Goal: Information Seeking & Learning: Learn about a topic

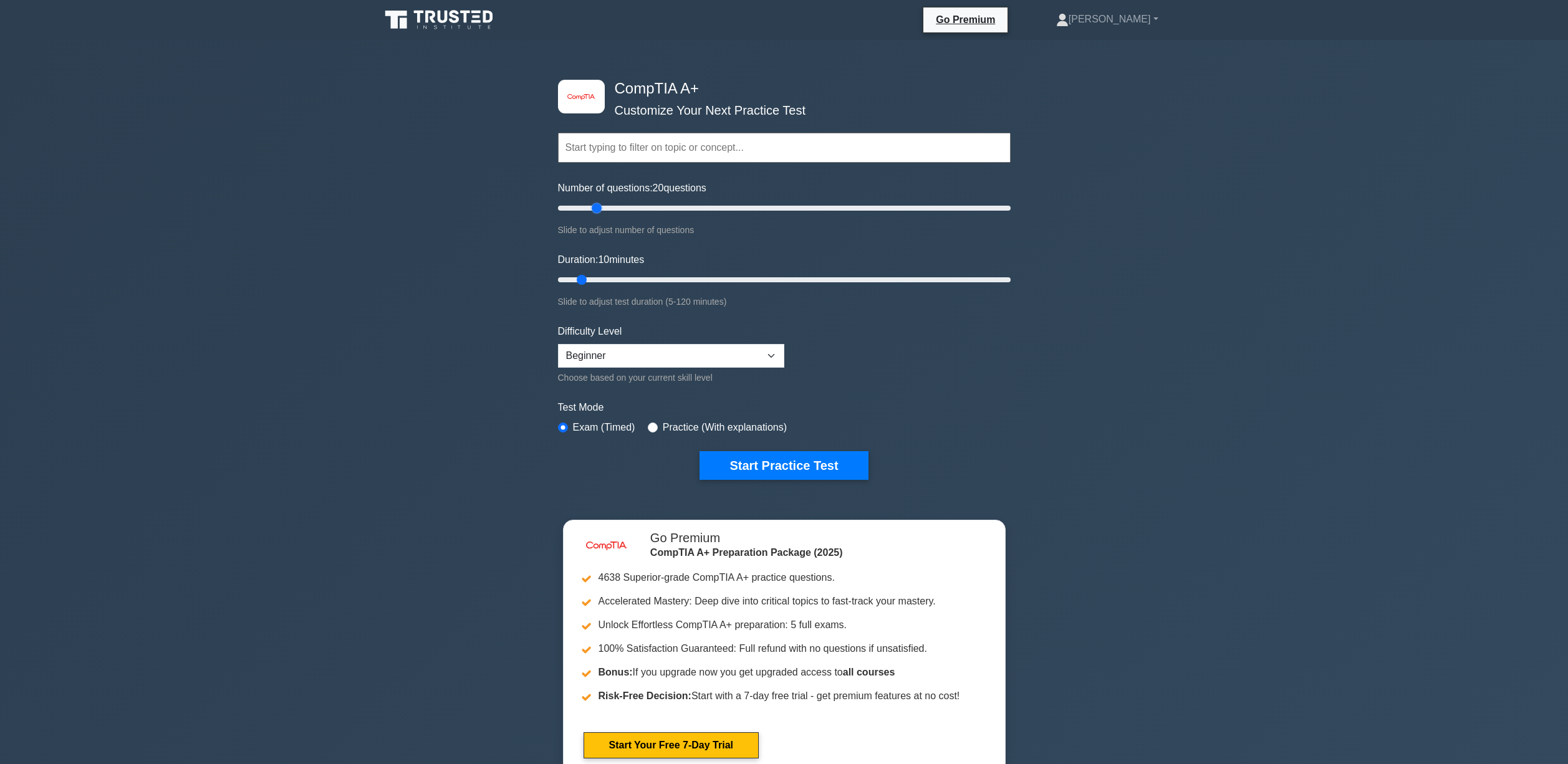
drag, startPoint x: 576, startPoint y: 206, endPoint x: 600, endPoint y: 203, distance: 24.2
type input "20"
click at [600, 203] on input "Number of questions: 20 questions" at bounding box center [784, 208] width 453 height 15
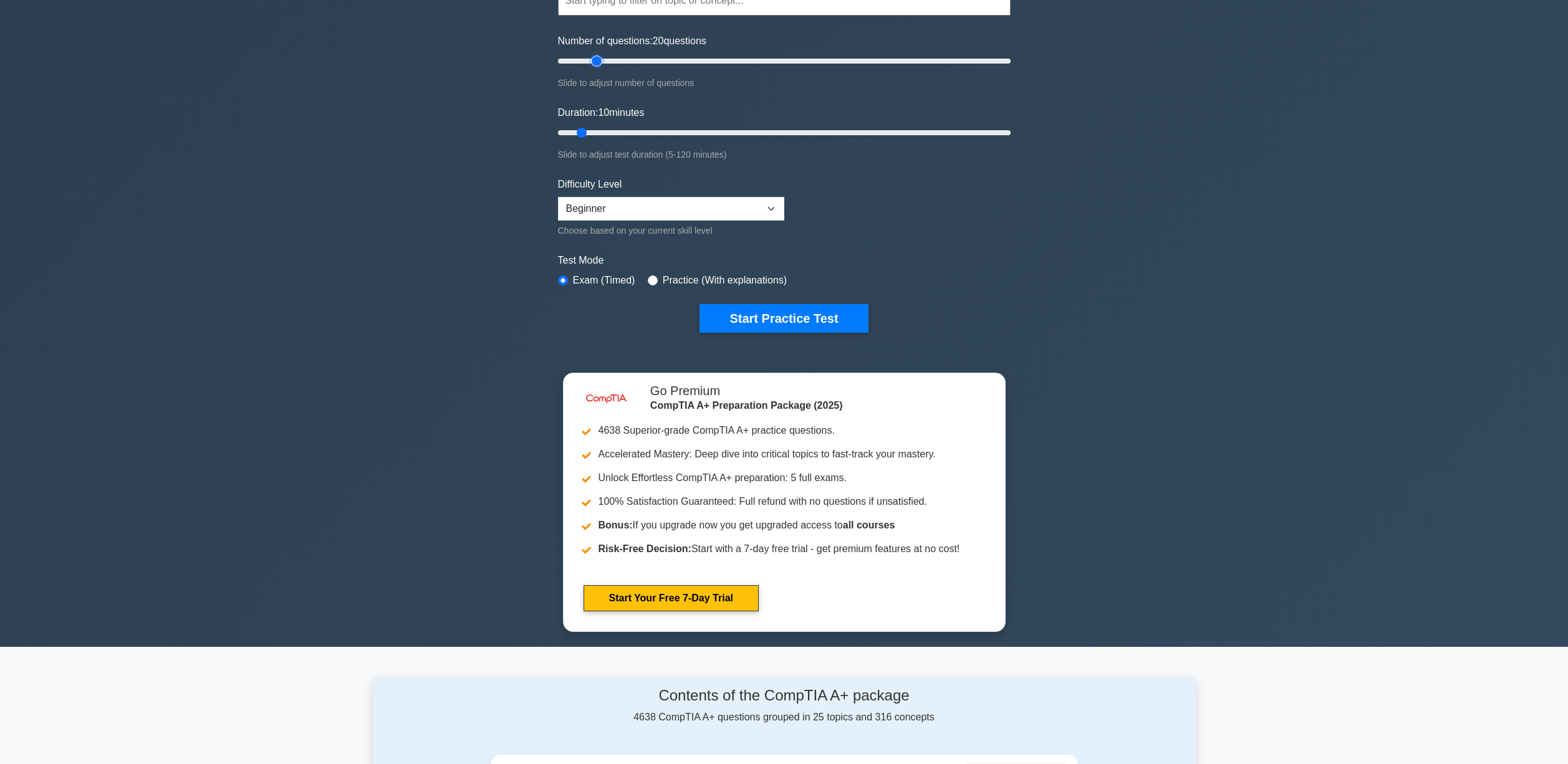
scroll to position [157, 0]
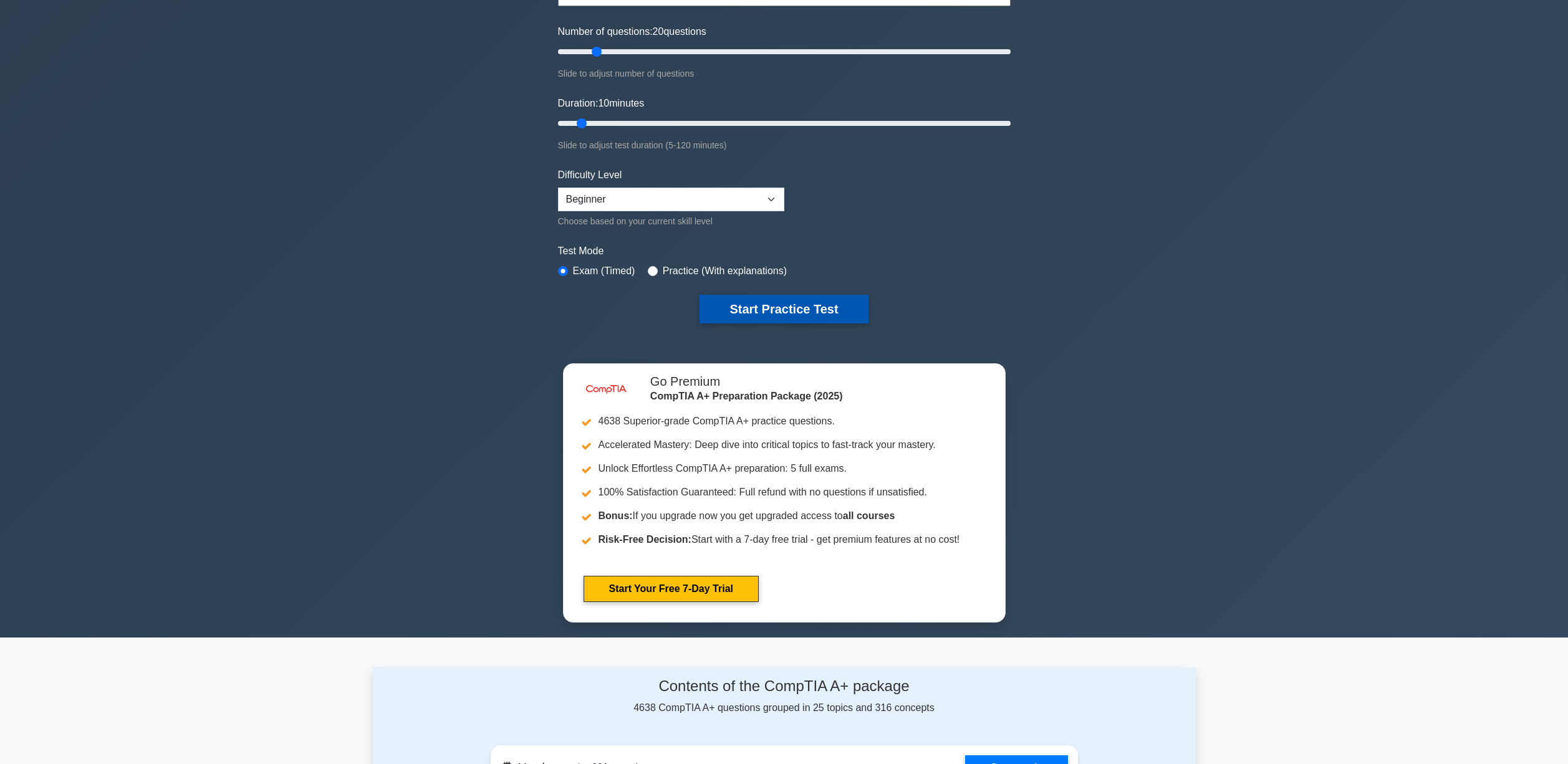
click at [797, 309] on button "Start Practice Test" at bounding box center [783, 309] width 168 height 29
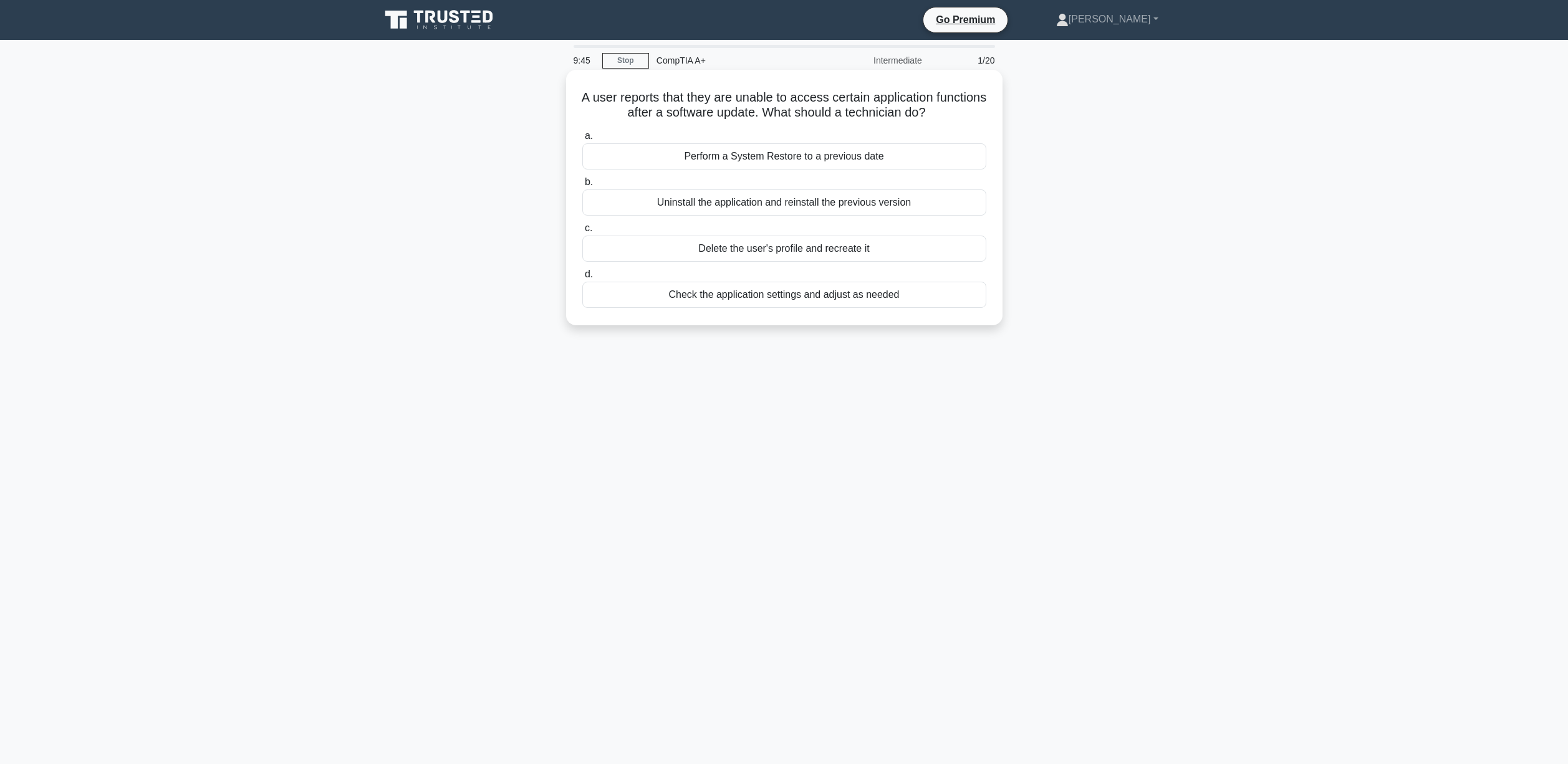
click at [751, 298] on div "Check the application settings and adjust as needed" at bounding box center [784, 294] width 404 height 26
click at [582, 279] on input "d. Check the application settings and adjust as needed" at bounding box center [582, 275] width 0 height 8
click at [783, 158] on div "Thunderbolt 3" at bounding box center [784, 157] width 404 height 26
click at [582, 140] on input "a. Thunderbolt 3" at bounding box center [582, 136] width 0 height 8
click at [791, 301] on div "Create a backup of the current configuration and store it on a separate device" at bounding box center [784, 294] width 404 height 26
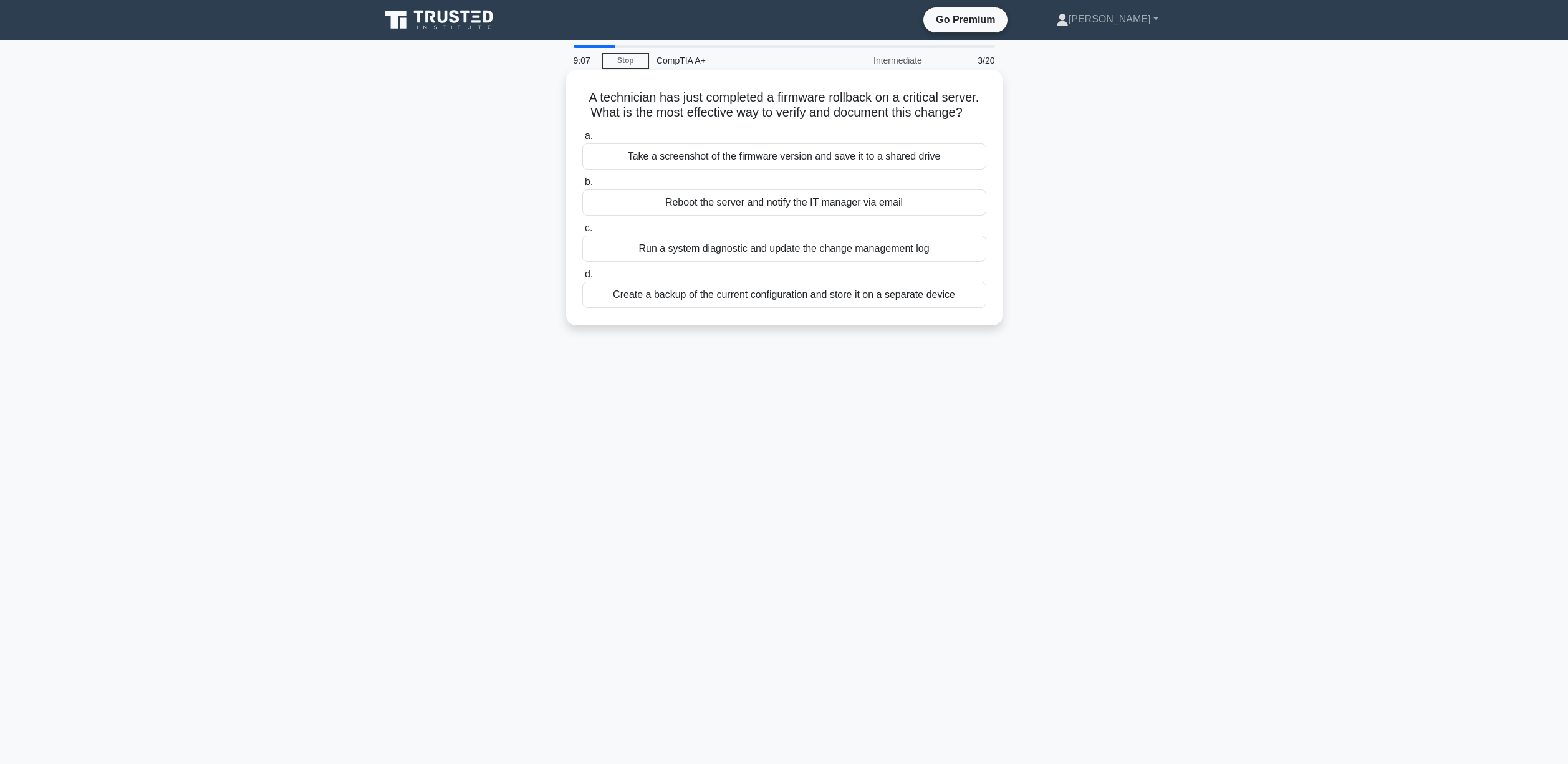
click at [582, 279] on input "d. Create a backup of the current configuration and store it on a separate devi…" at bounding box center [582, 275] width 0 height 8
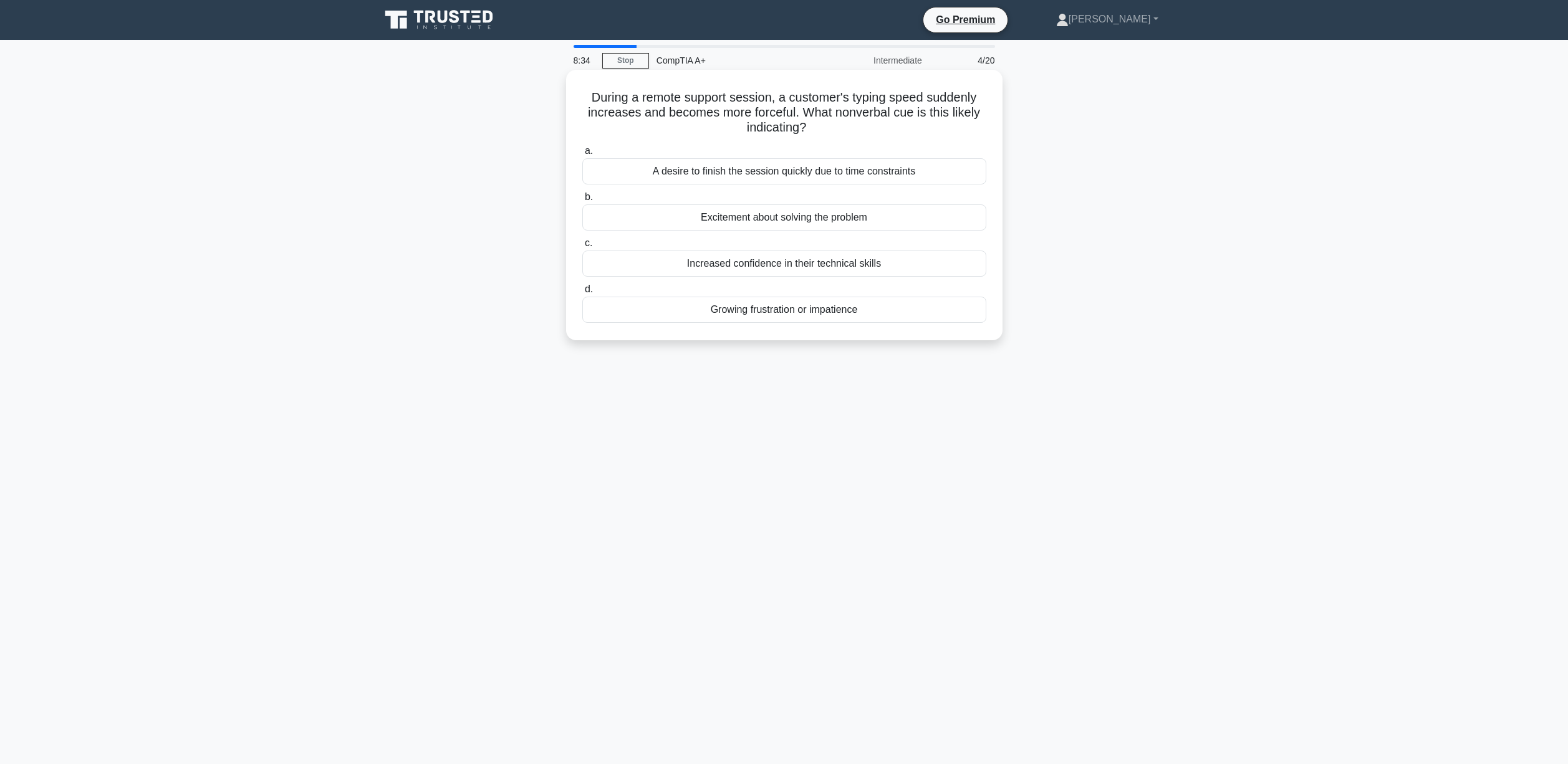
click at [727, 177] on div "A desire to finish the session quickly due to time constraints" at bounding box center [784, 172] width 404 height 26
click at [582, 155] on input "a. A desire to finish the session quickly due to time constraints" at bounding box center [582, 151] width 0 height 8
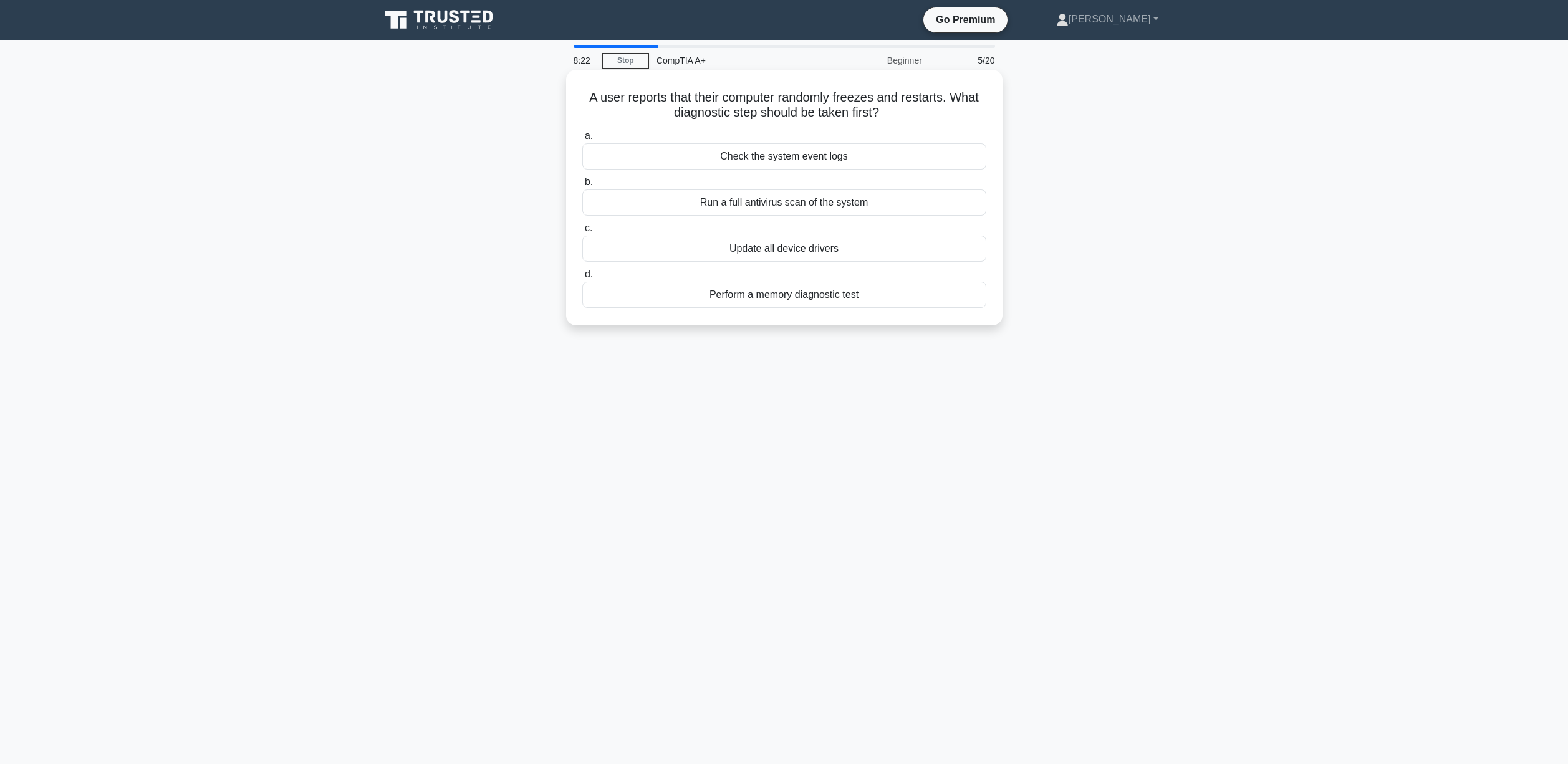
click at [770, 157] on div "Check the system event logs" at bounding box center [784, 157] width 404 height 26
click at [582, 140] on input "a. Check the system event logs" at bounding box center [582, 136] width 0 height 8
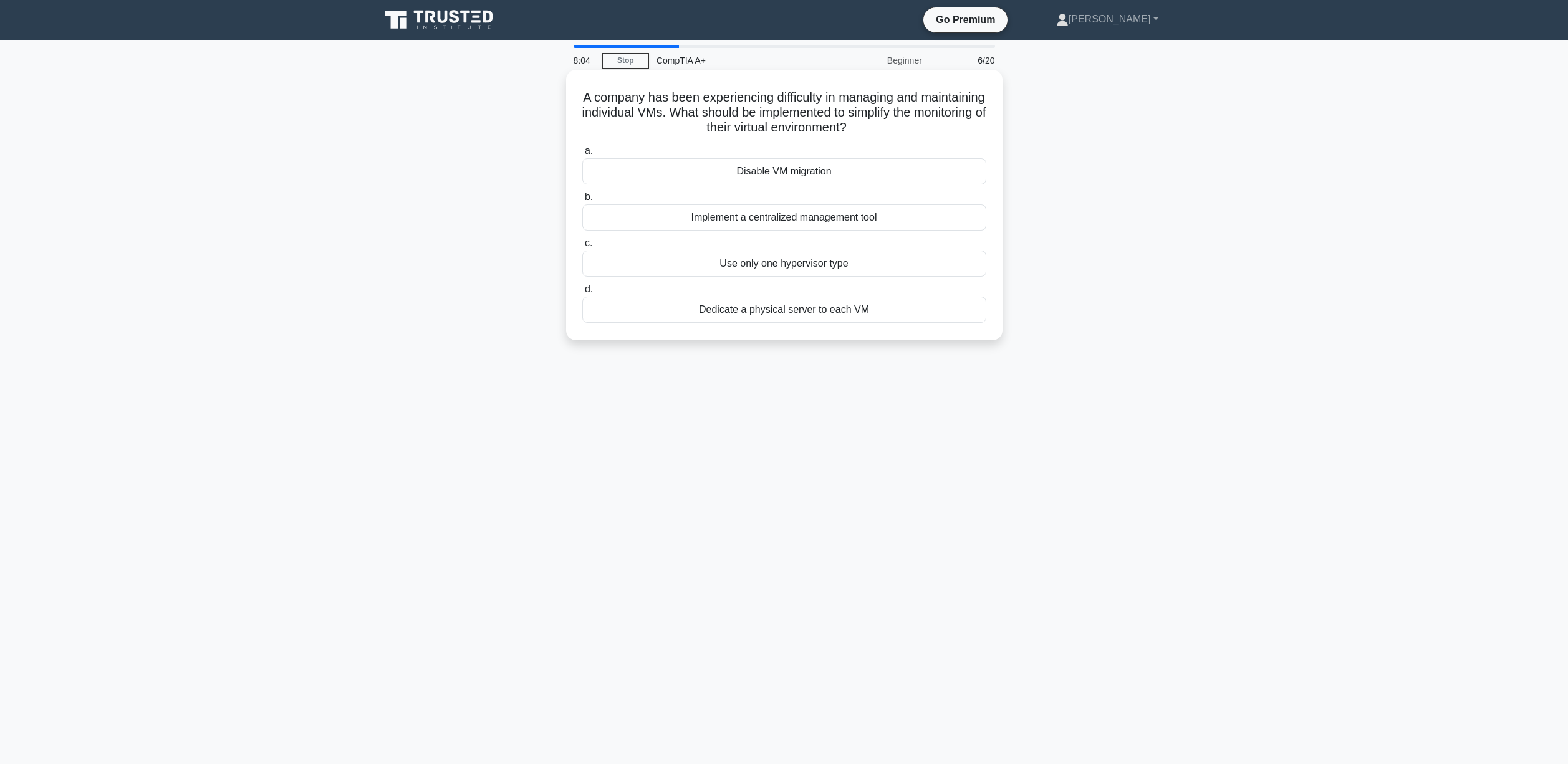
click at [843, 217] on div "Implement a centralized management tool" at bounding box center [784, 218] width 404 height 26
click at [582, 201] on input "b. Implement a centralized management tool" at bounding box center [582, 197] width 0 height 8
click at [784, 316] on div "Update the BIOS to the latest version available." at bounding box center [784, 310] width 404 height 26
click at [582, 294] on input "d. Update the BIOS to the latest version available." at bounding box center [582, 290] width 0 height 8
click at [625, 54] on link "Stop" at bounding box center [626, 60] width 47 height 16
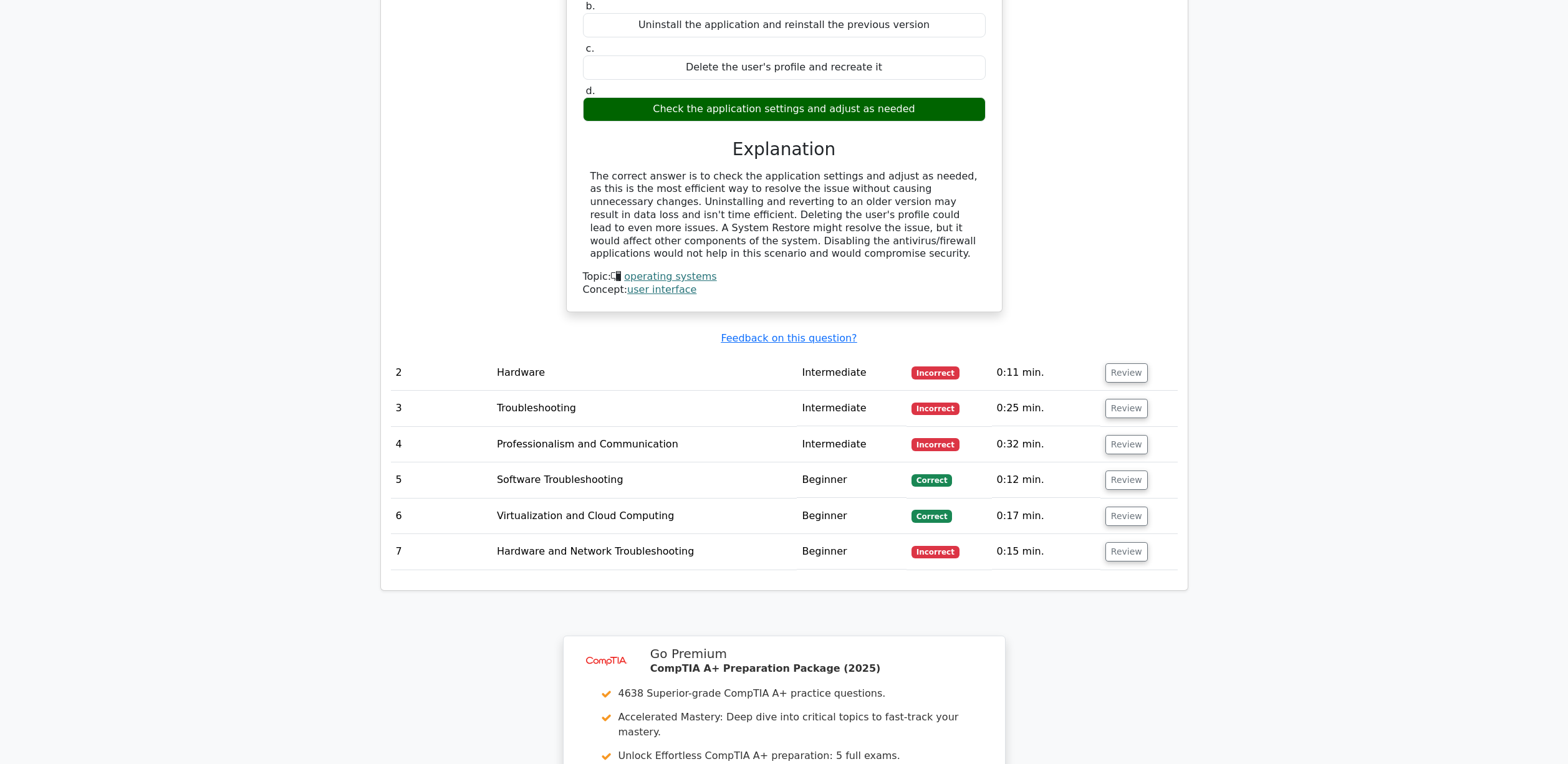
scroll to position [1198, 0]
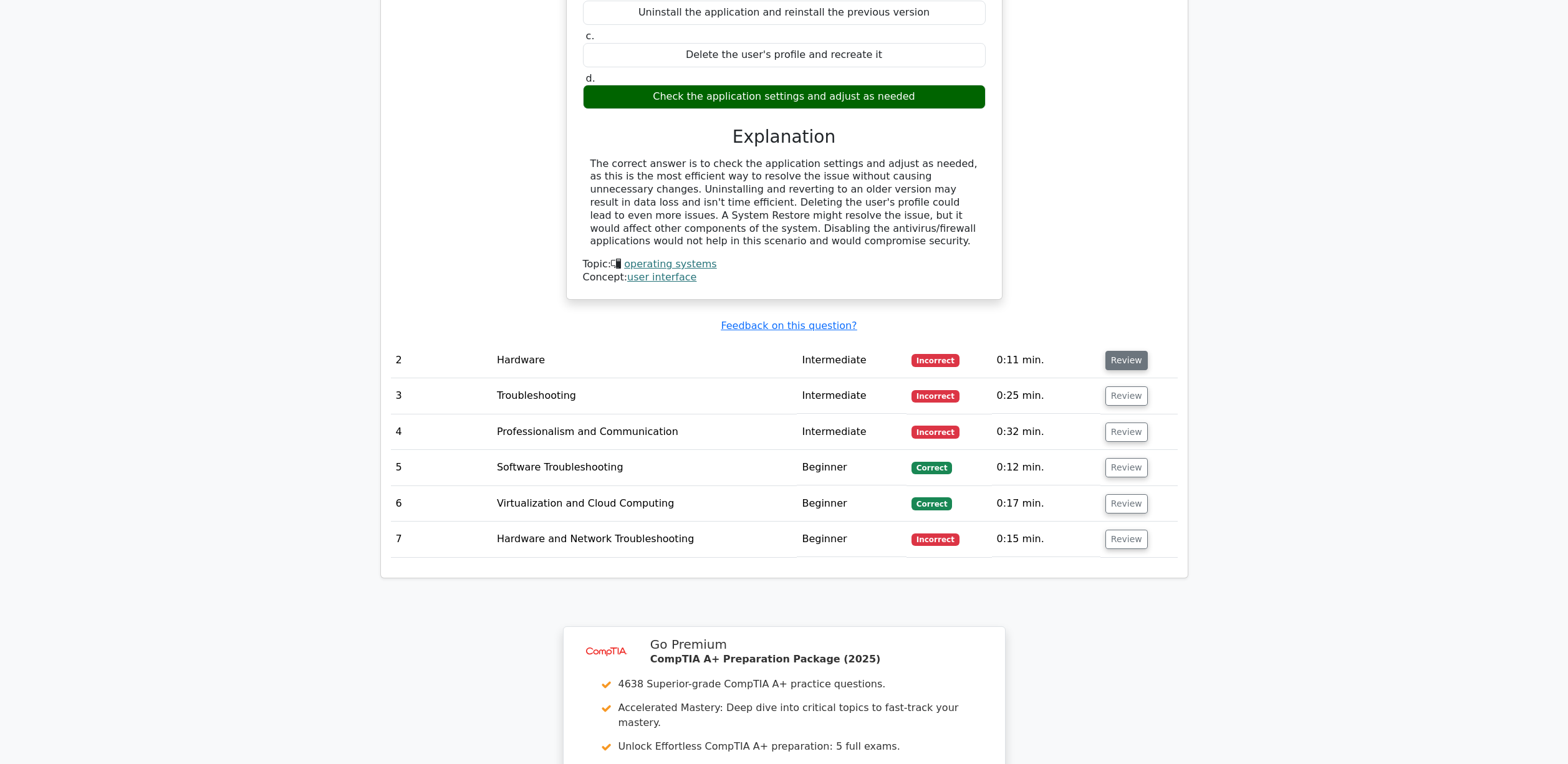
click at [1136, 351] on button "Review" at bounding box center [1126, 360] width 43 height 19
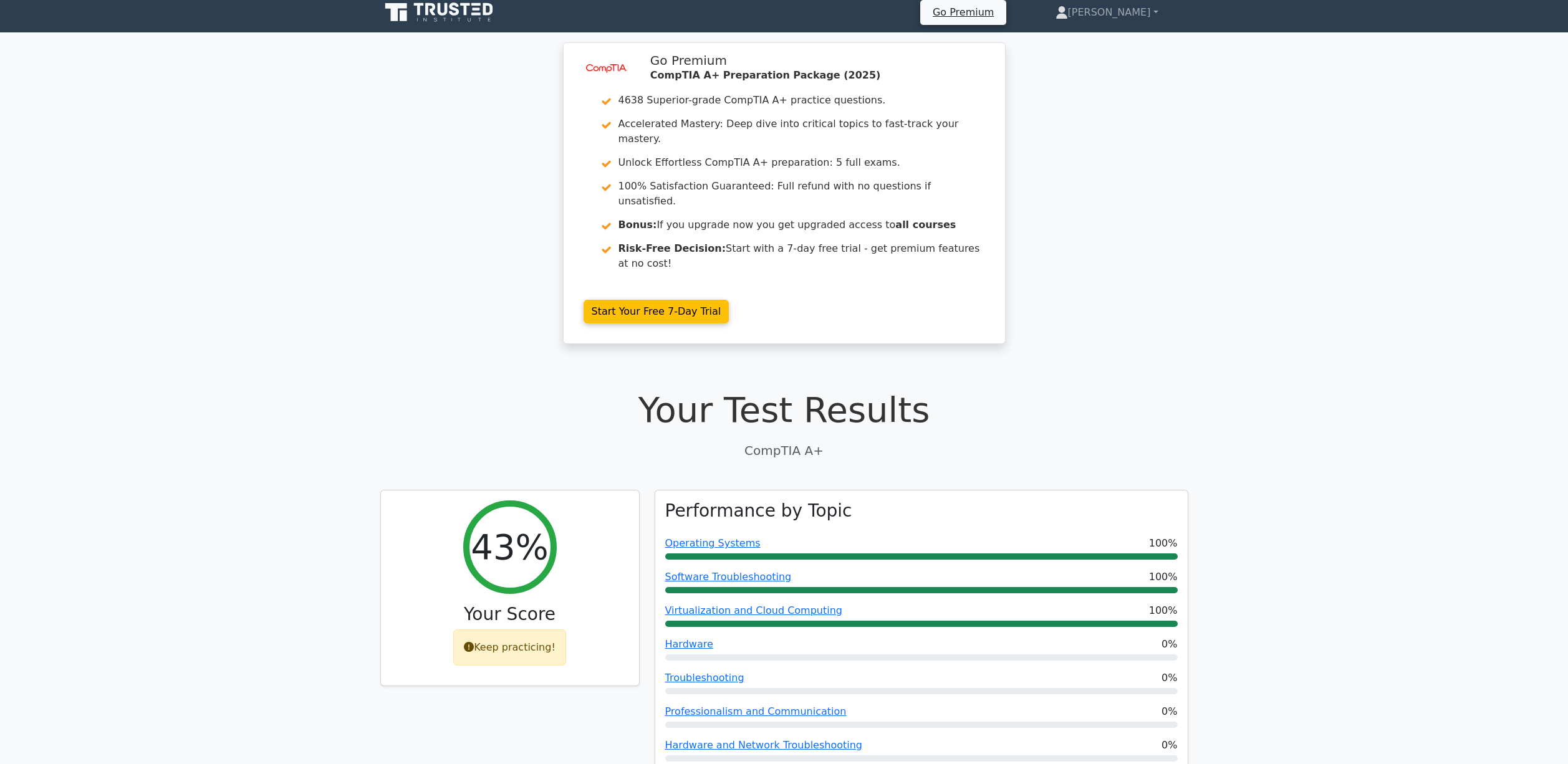
scroll to position [0, 0]
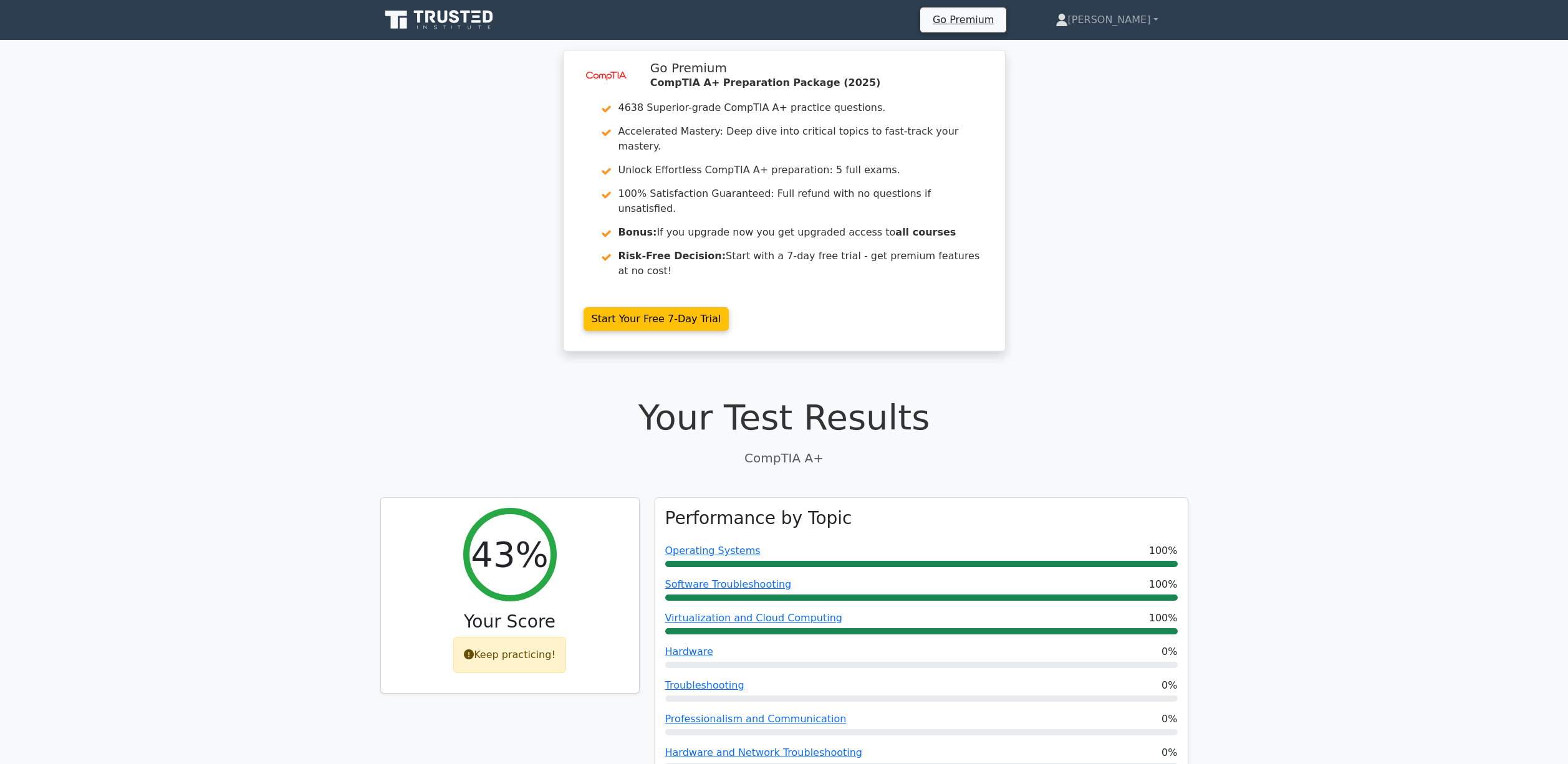
click at [446, 31] on icon at bounding box center [440, 20] width 120 height 23
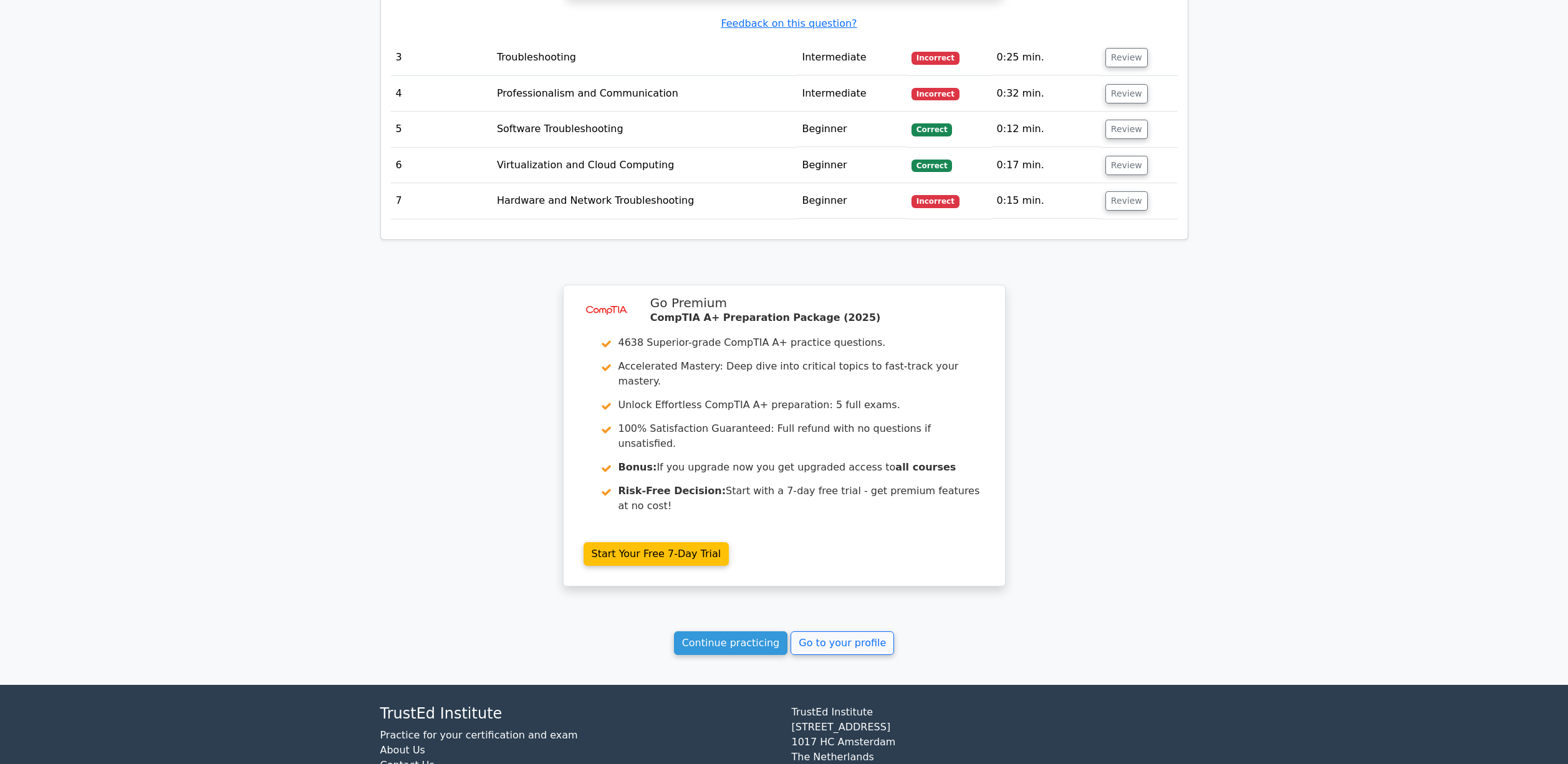
scroll to position [2235, 0]
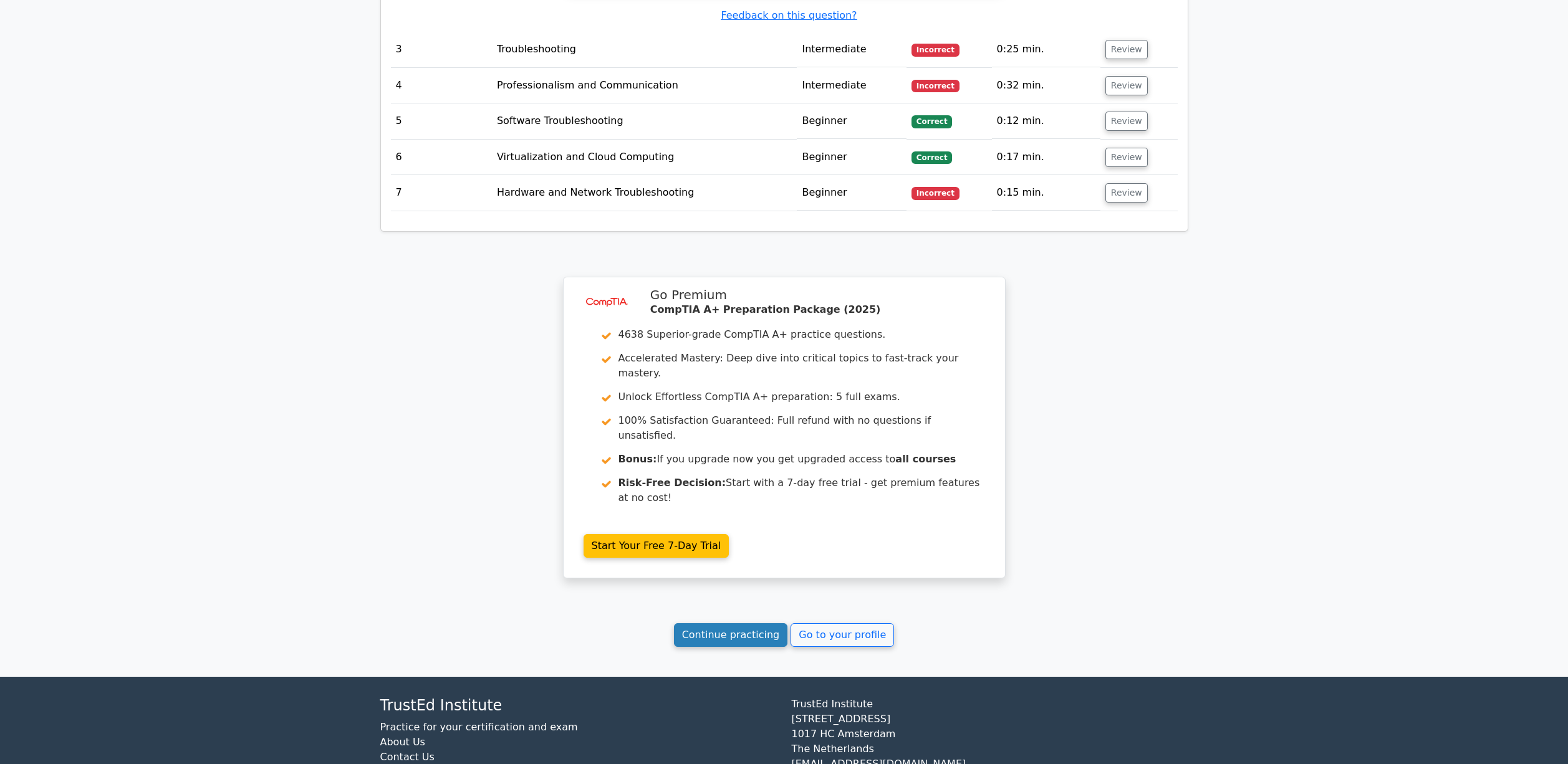
click at [761, 623] on link "Continue practicing" at bounding box center [731, 635] width 114 height 23
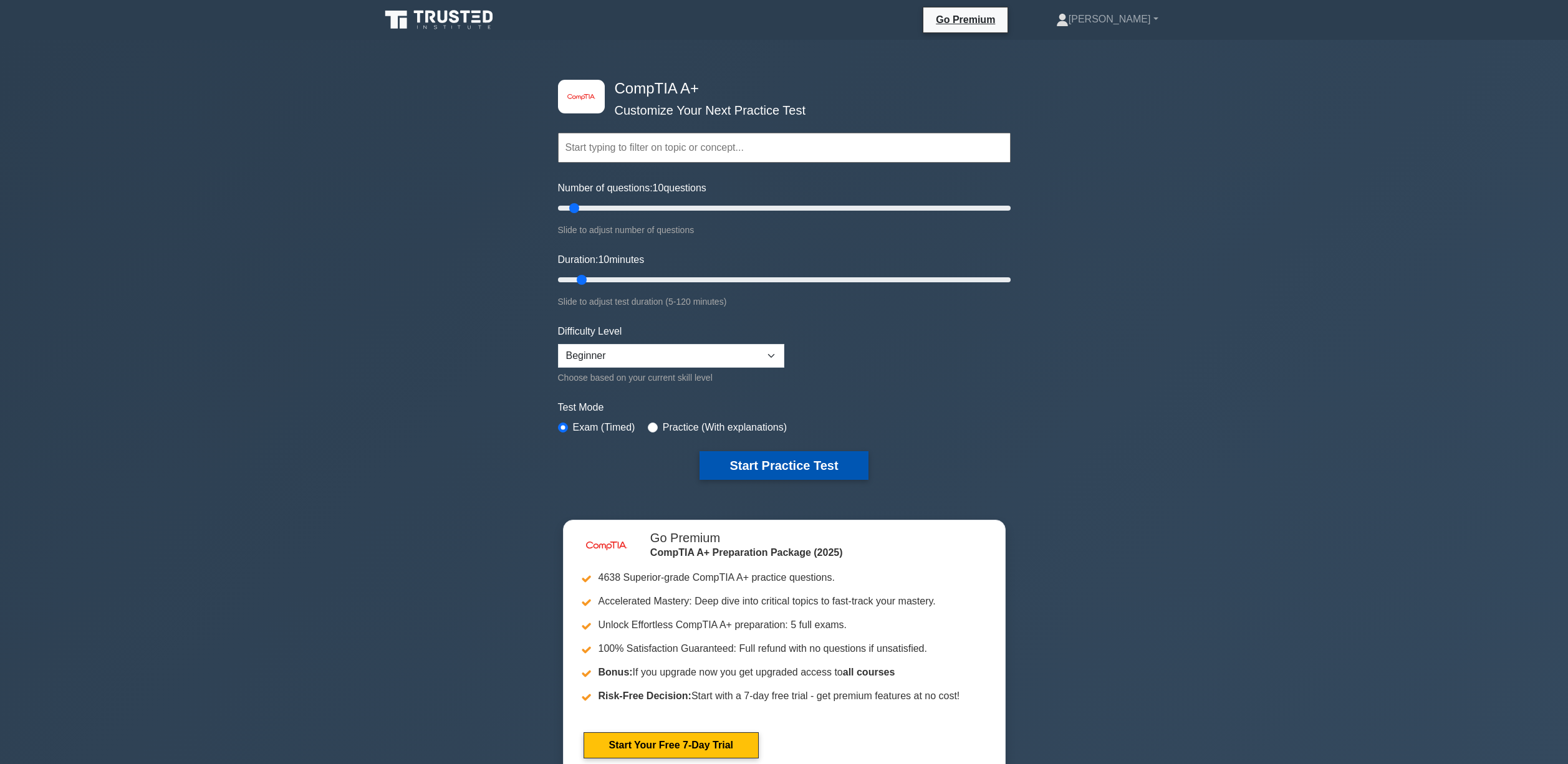
click at [824, 475] on button "Start Practice Test" at bounding box center [783, 465] width 168 height 29
click at [800, 474] on button "Start Practice Test" at bounding box center [783, 465] width 168 height 29
